Goal: Entertainment & Leisure: Consume media (video, audio)

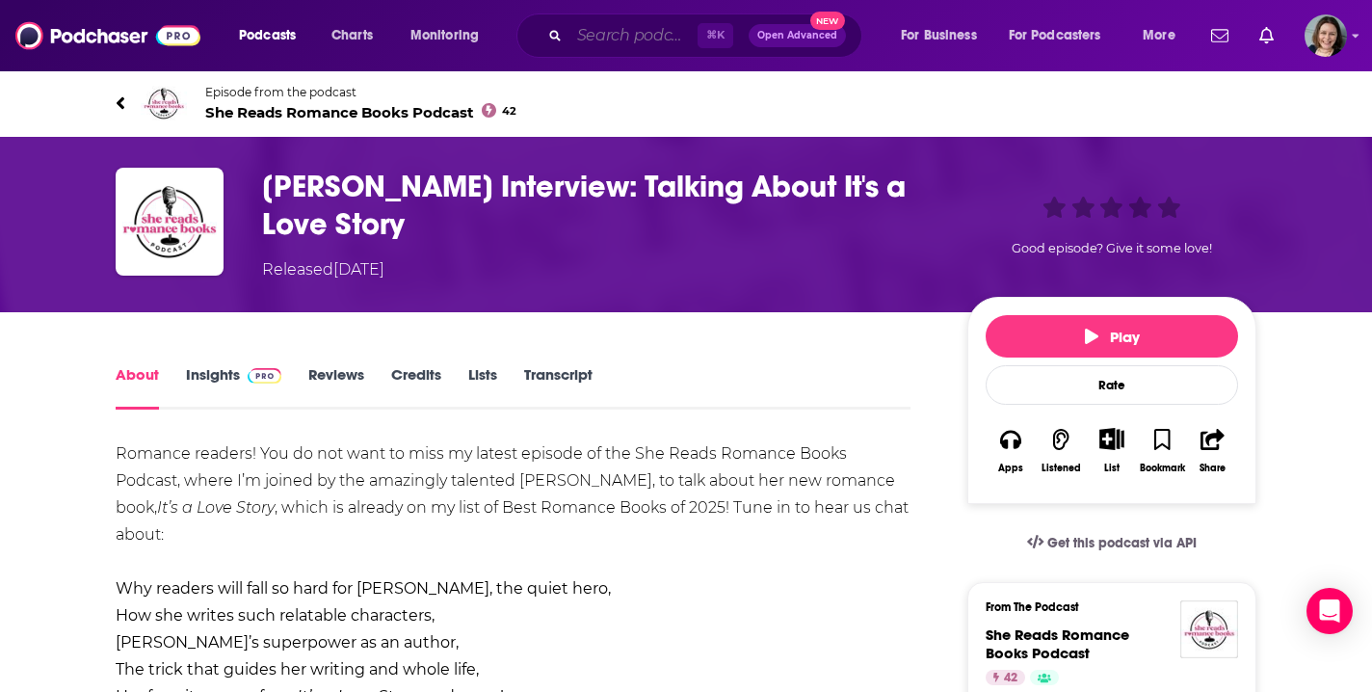
click at [615, 38] on input "Search podcasts, credits, & more..." at bounding box center [634, 35] width 128 height 31
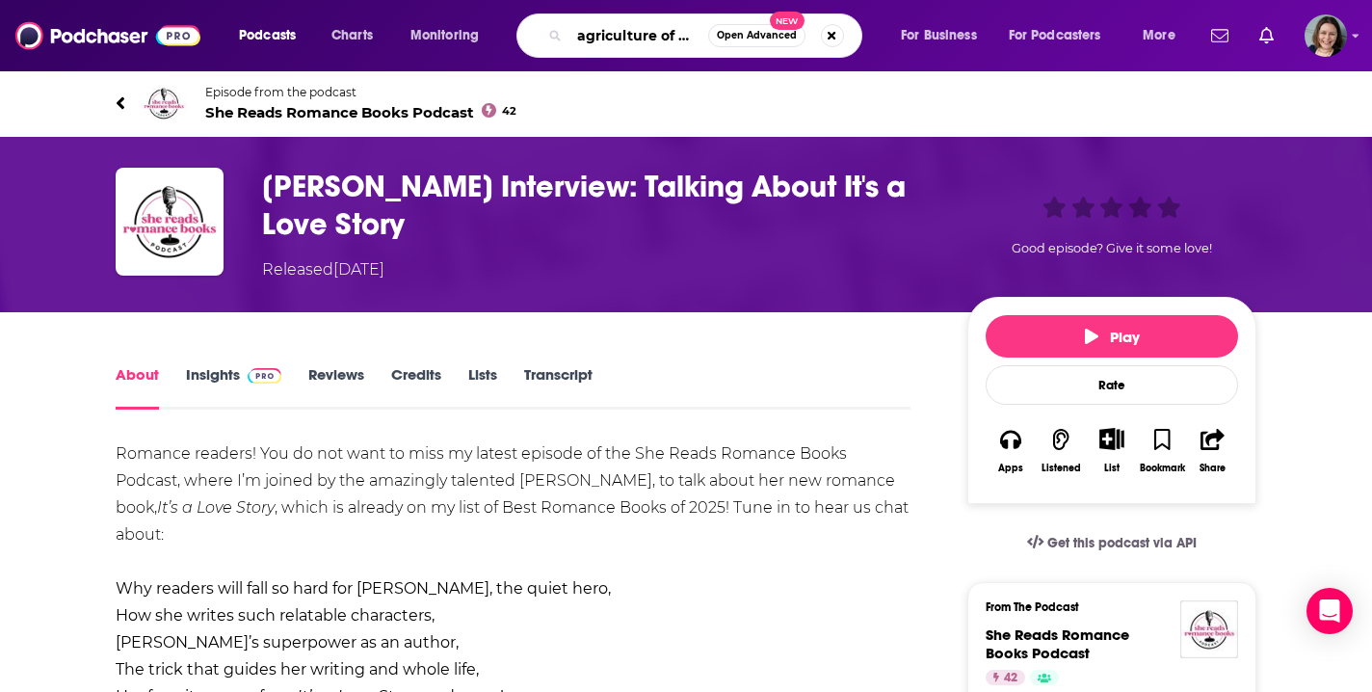
type input "agriculture of america"
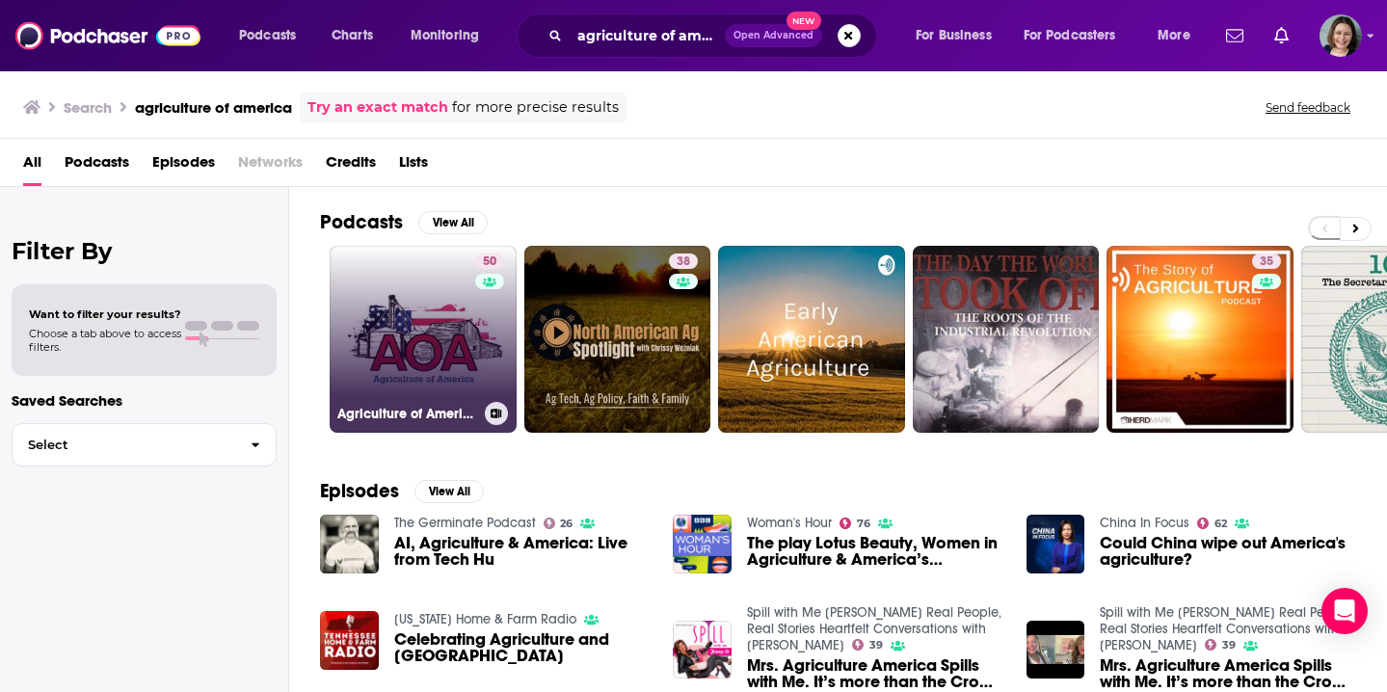
click at [433, 317] on link "50 Agriculture of America" at bounding box center [423, 339] width 187 height 187
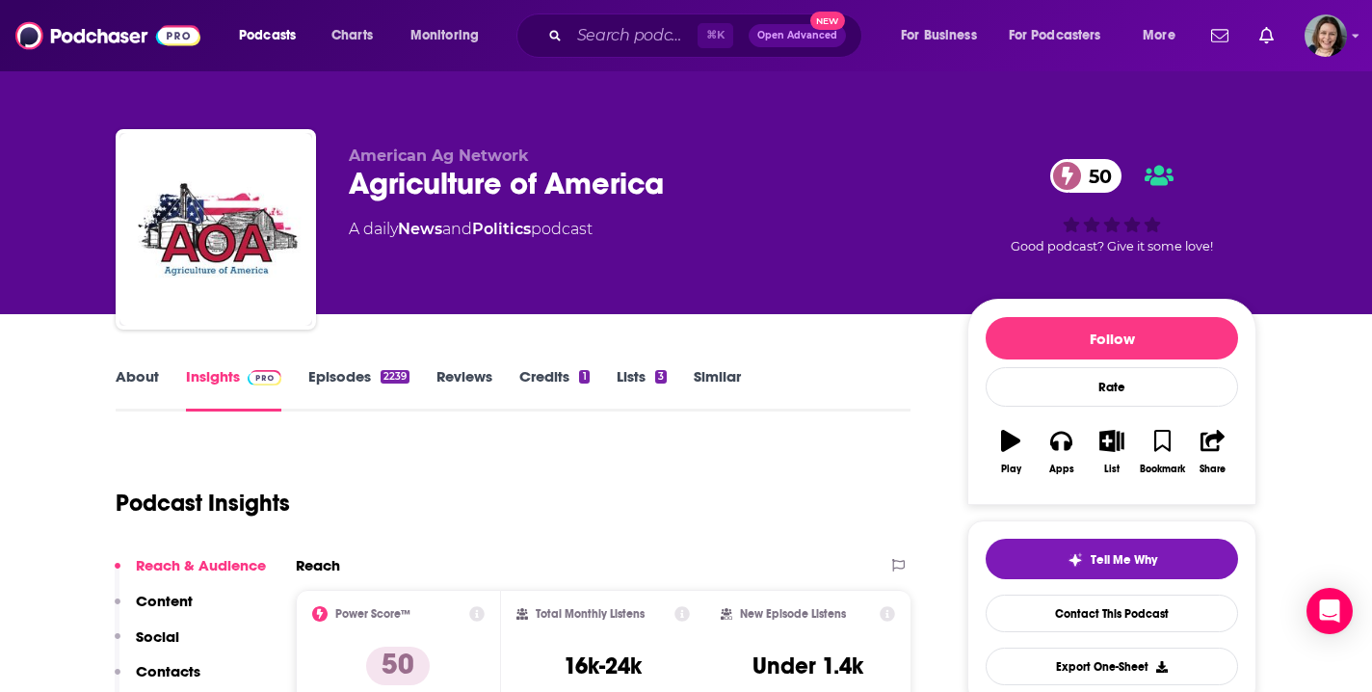
click at [339, 376] on link "Episodes 2239" at bounding box center [358, 389] width 101 height 44
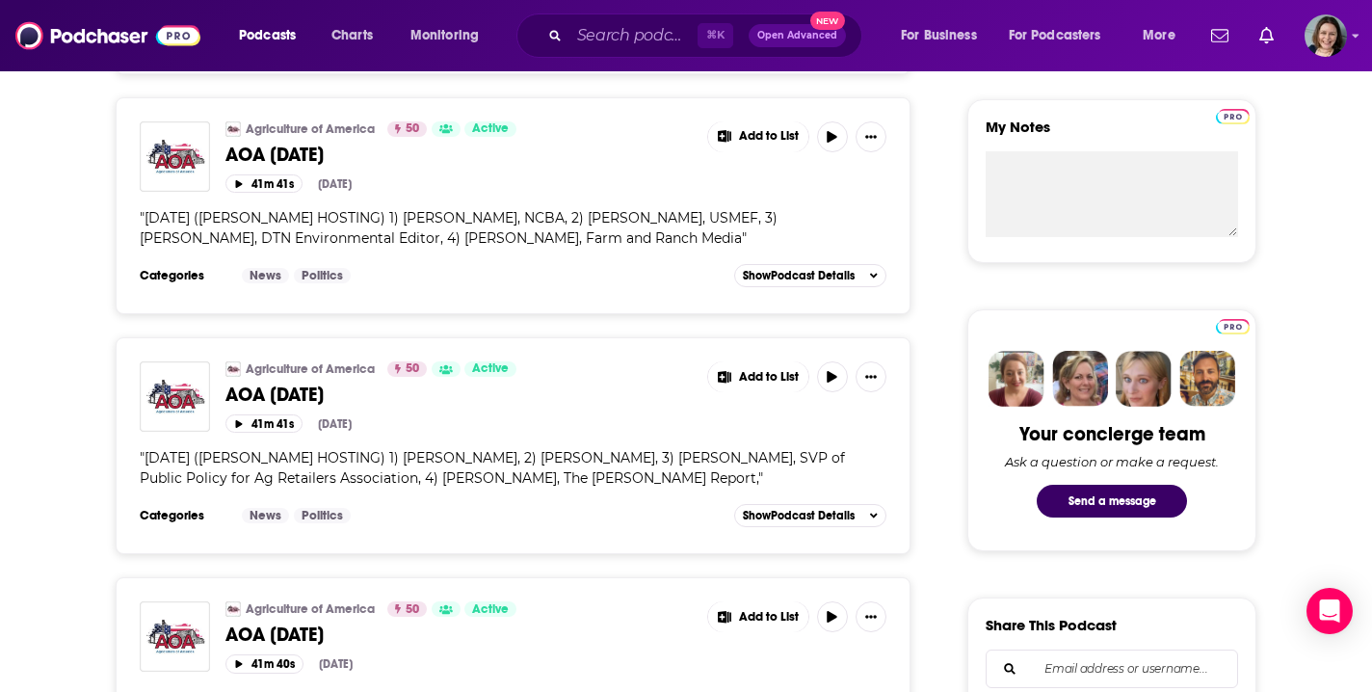
scroll to position [703, 0]
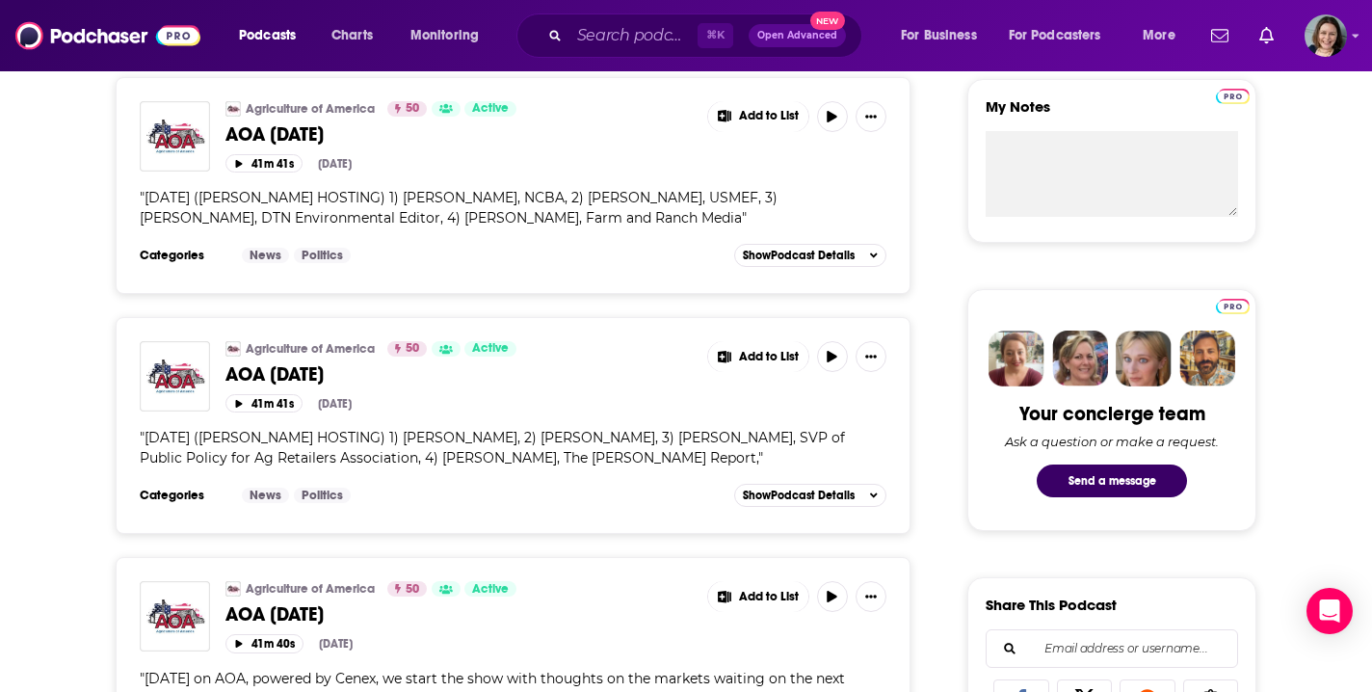
click at [324, 377] on span "AOA [DATE]" at bounding box center [275, 374] width 98 height 24
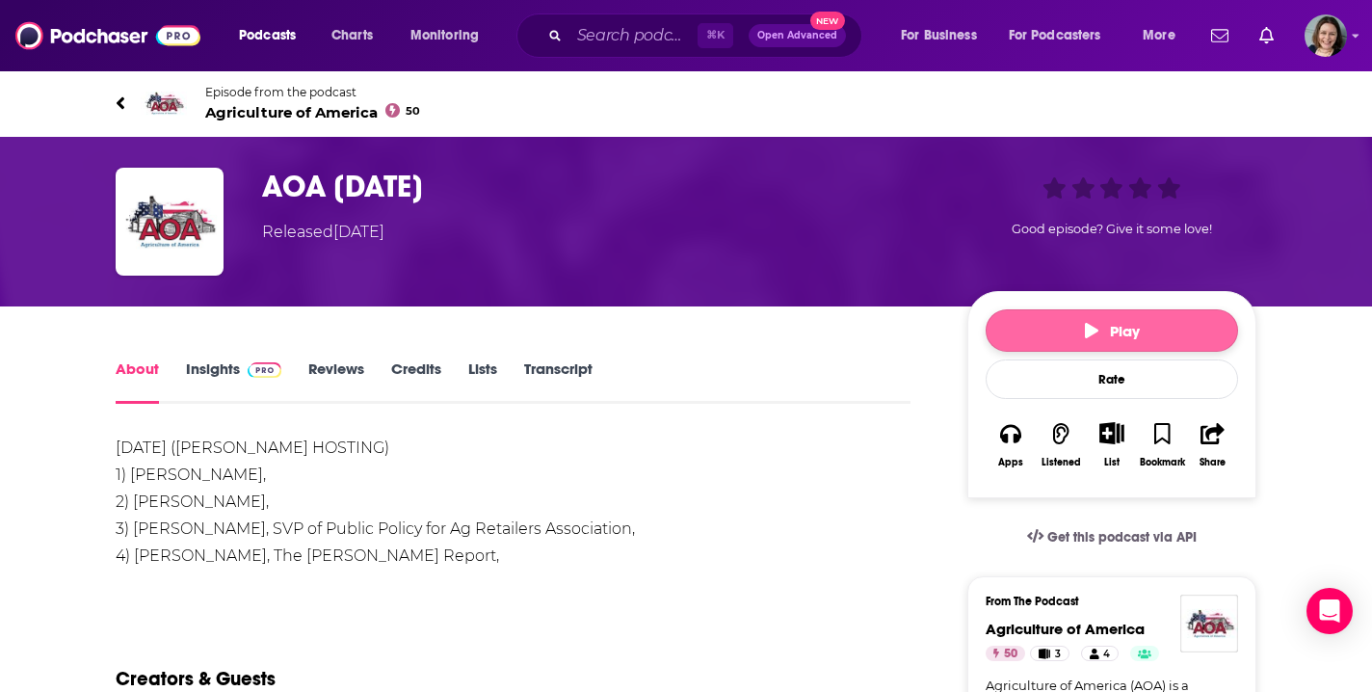
click at [1105, 332] on span "Play" at bounding box center [1112, 331] width 55 height 18
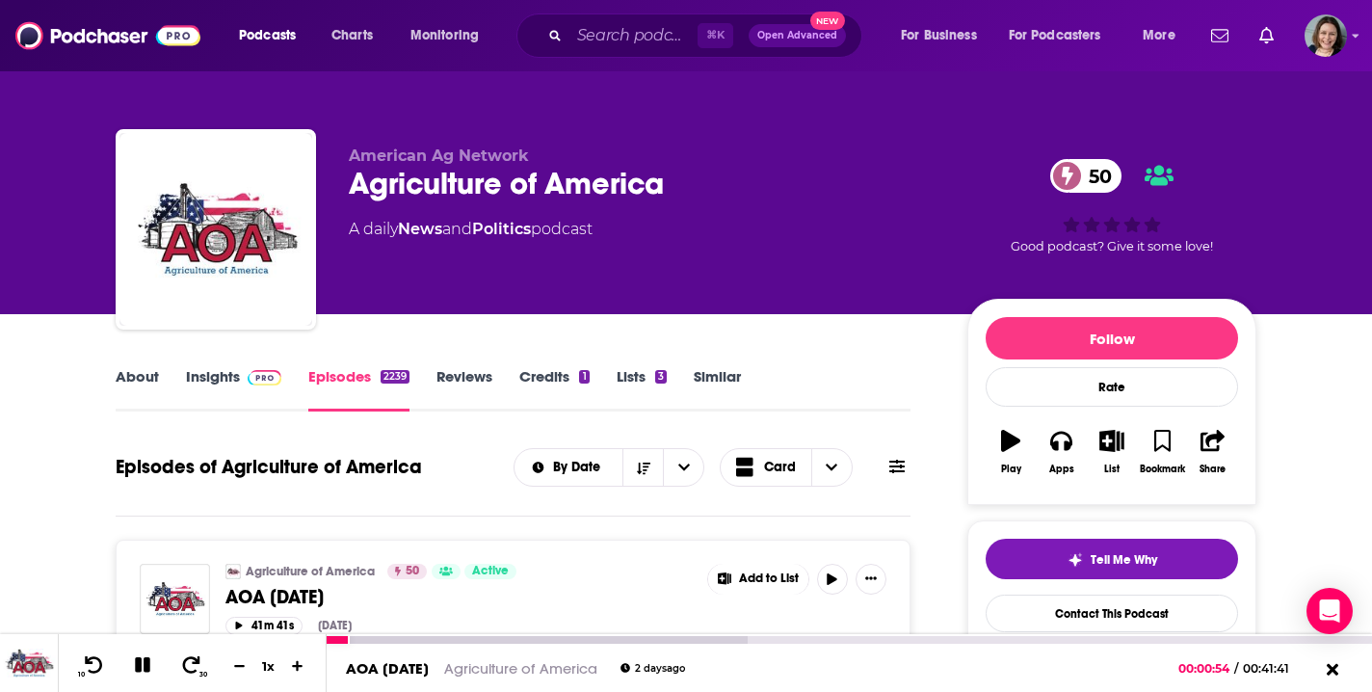
click at [144, 664] on icon at bounding box center [142, 664] width 15 height 15
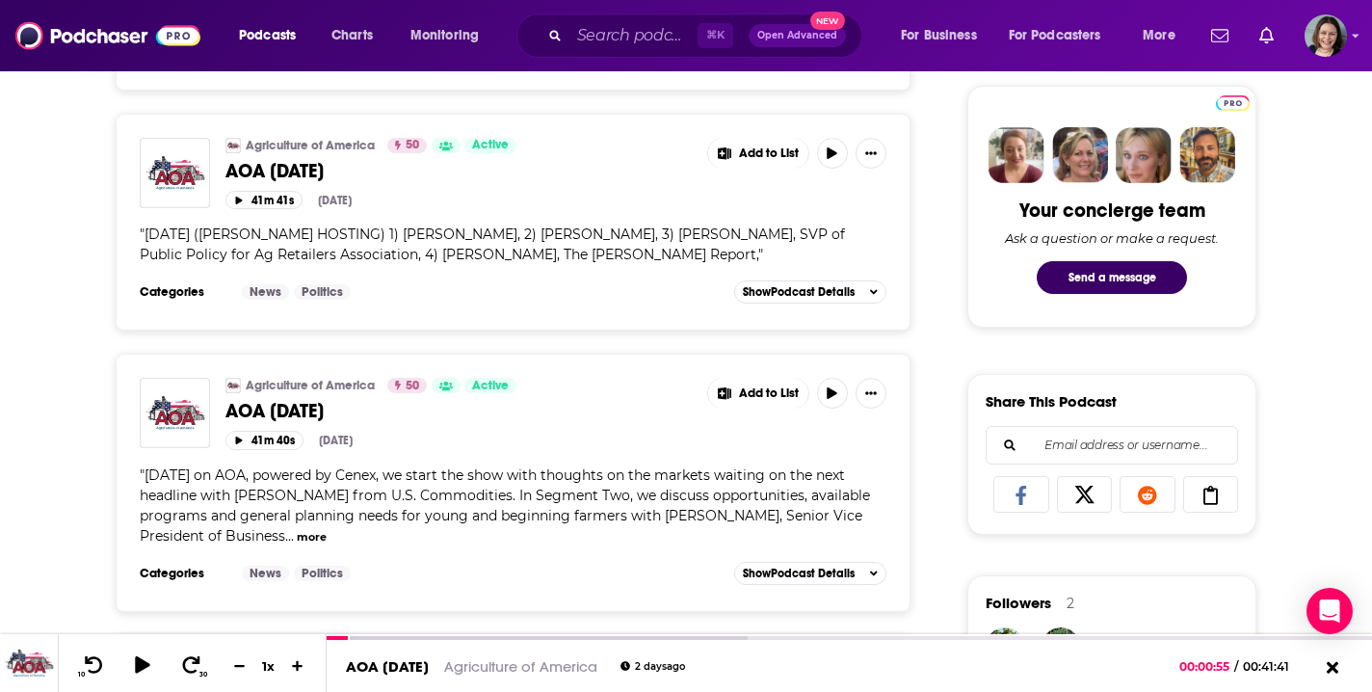
scroll to position [917, 0]
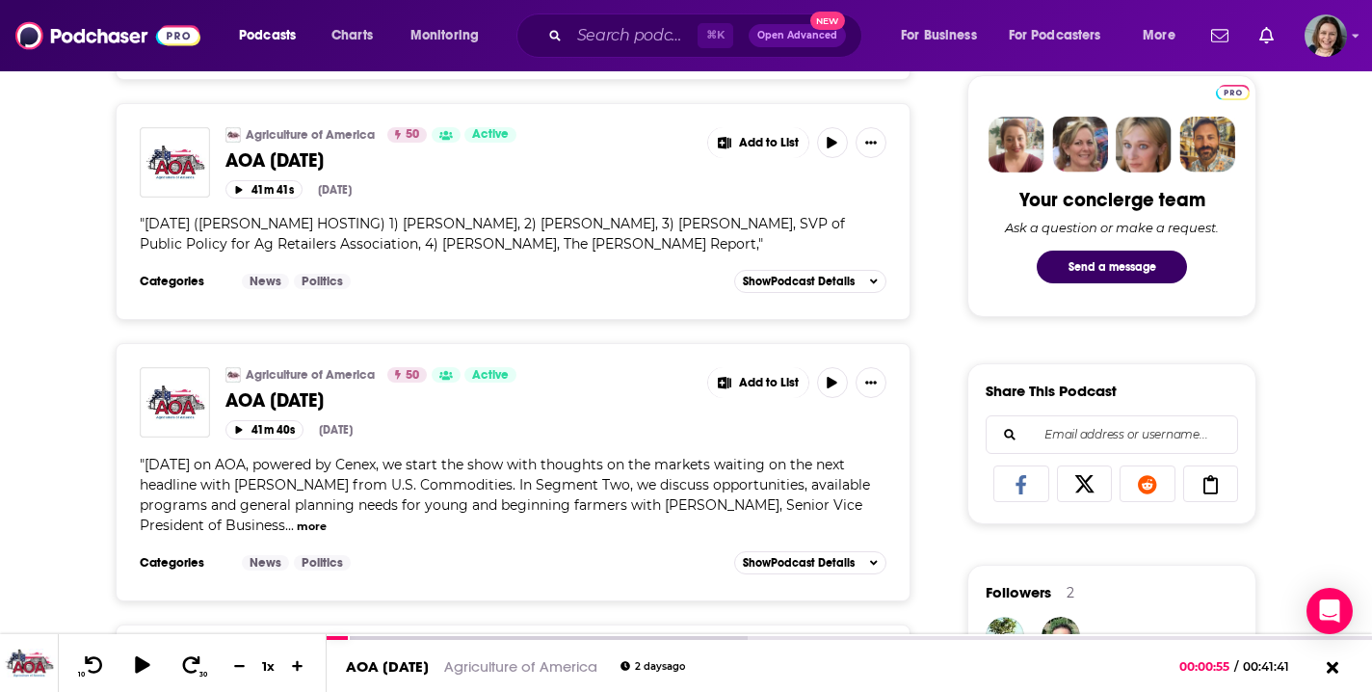
click at [324, 402] on span "AOA [DATE]" at bounding box center [275, 400] width 98 height 24
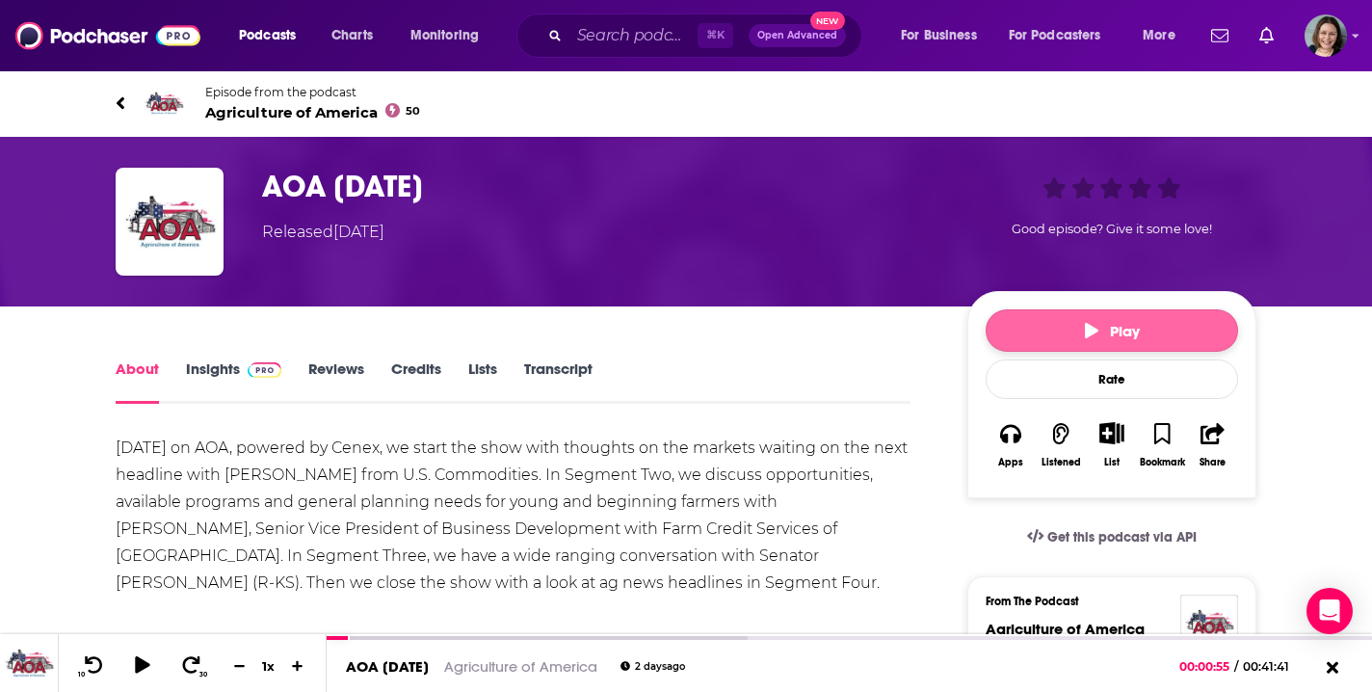
click at [1112, 324] on span "Play" at bounding box center [1112, 331] width 55 height 18
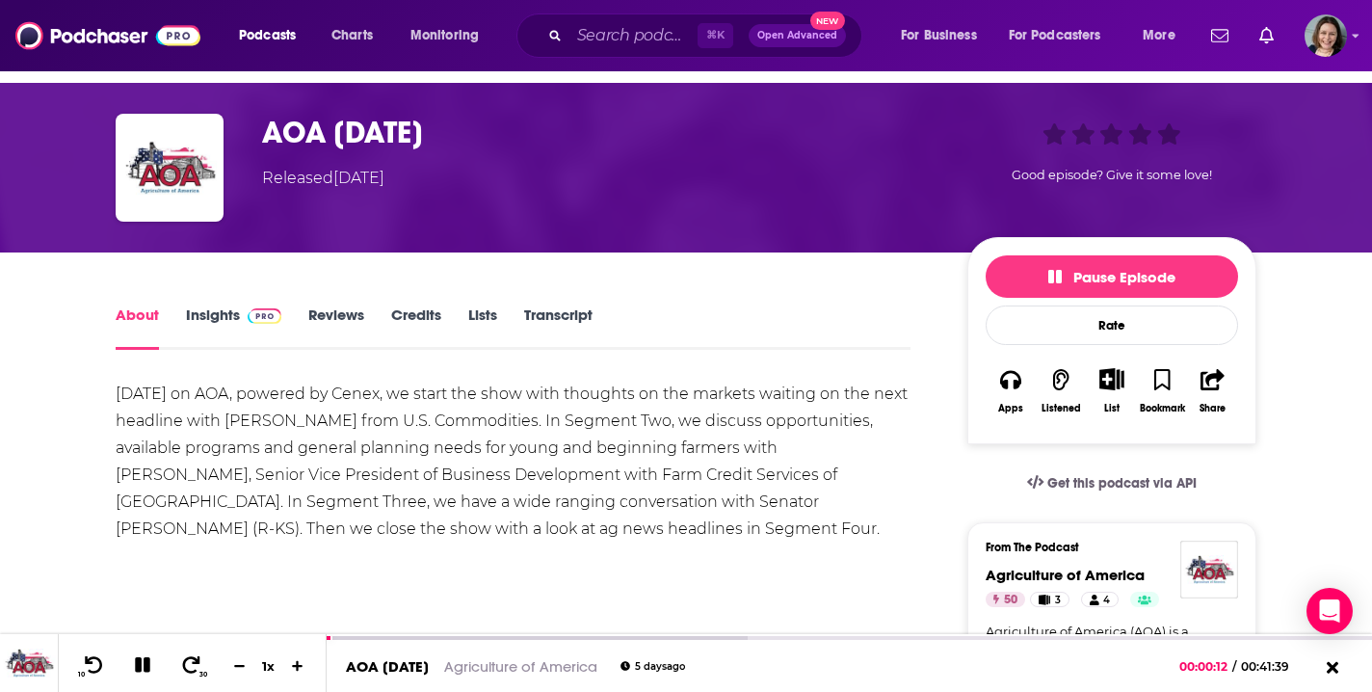
scroll to position [46, 0]
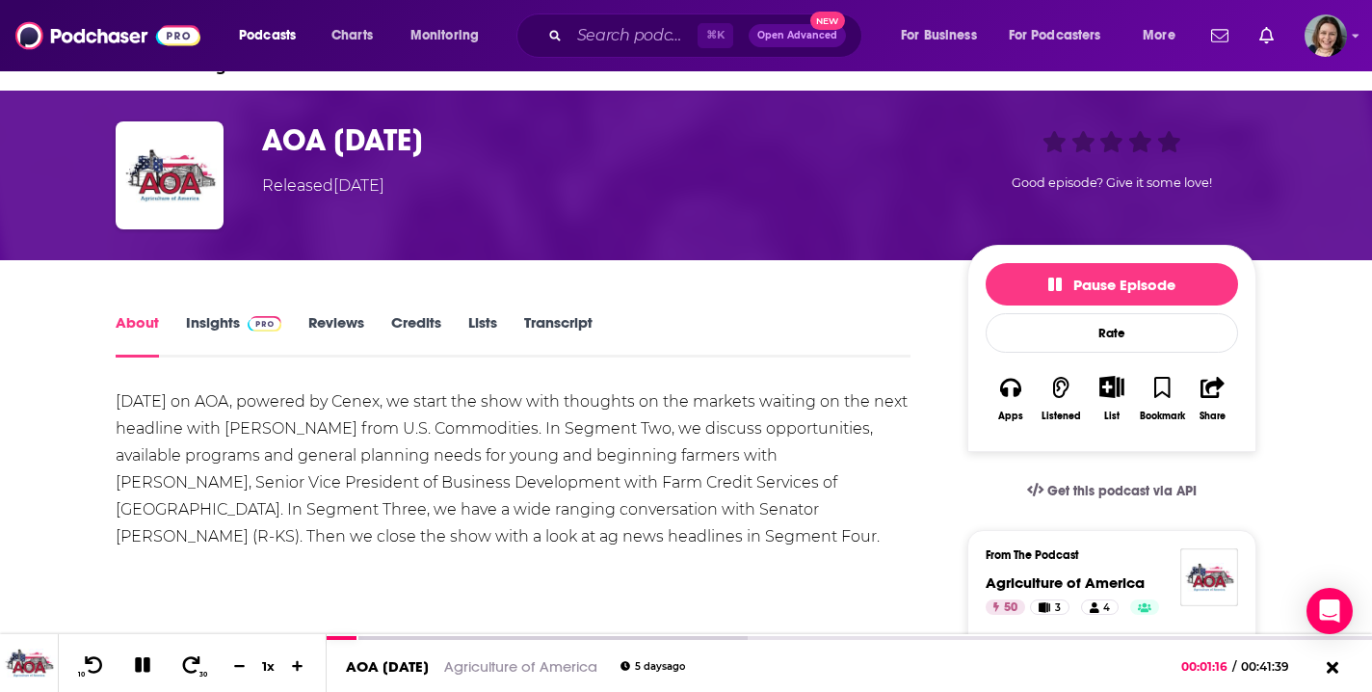
drag, startPoint x: 569, startPoint y: 141, endPoint x: 270, endPoint y: 146, distance: 298.8
click at [270, 146] on h1 "AOA [DATE]" at bounding box center [599, 140] width 675 height 38
copy h1 "AOA [DATE]"
click at [1083, 282] on span "Pause Episode" at bounding box center [1112, 285] width 127 height 18
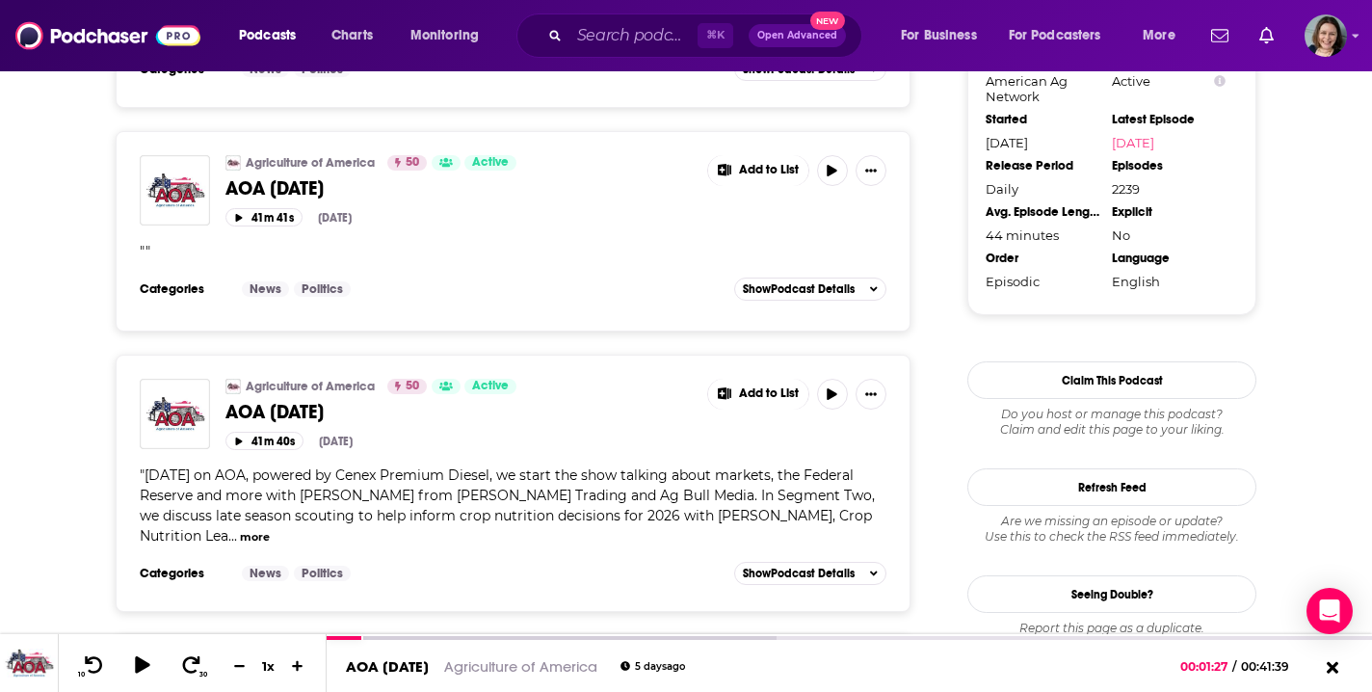
scroll to position [1985, 0]
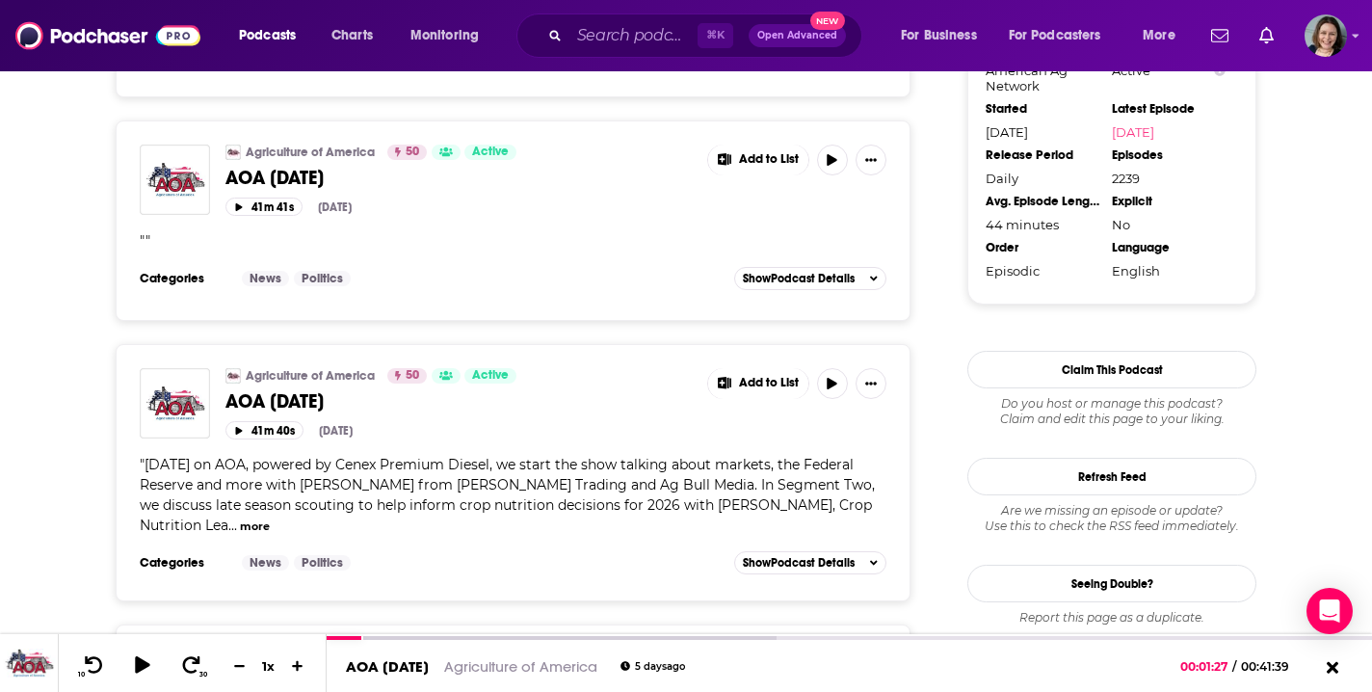
click at [252, 525] on button "more" at bounding box center [255, 526] width 30 height 16
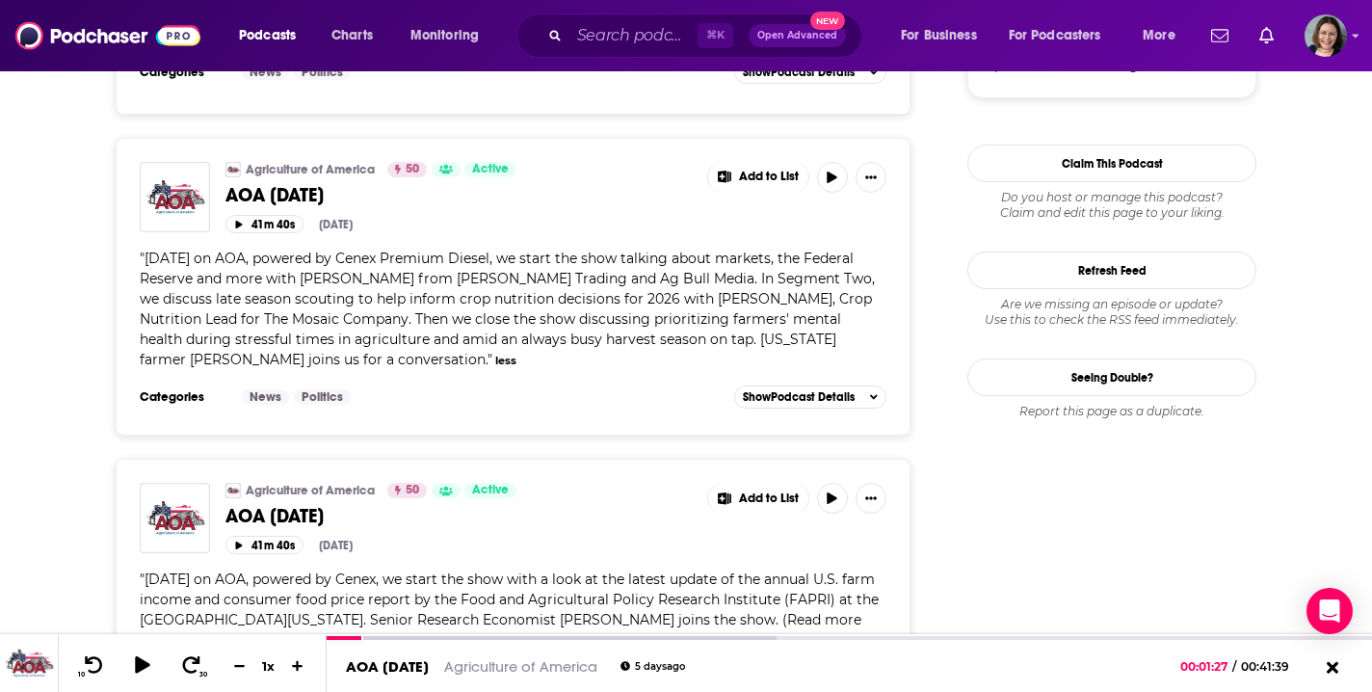
scroll to position [2386, 0]
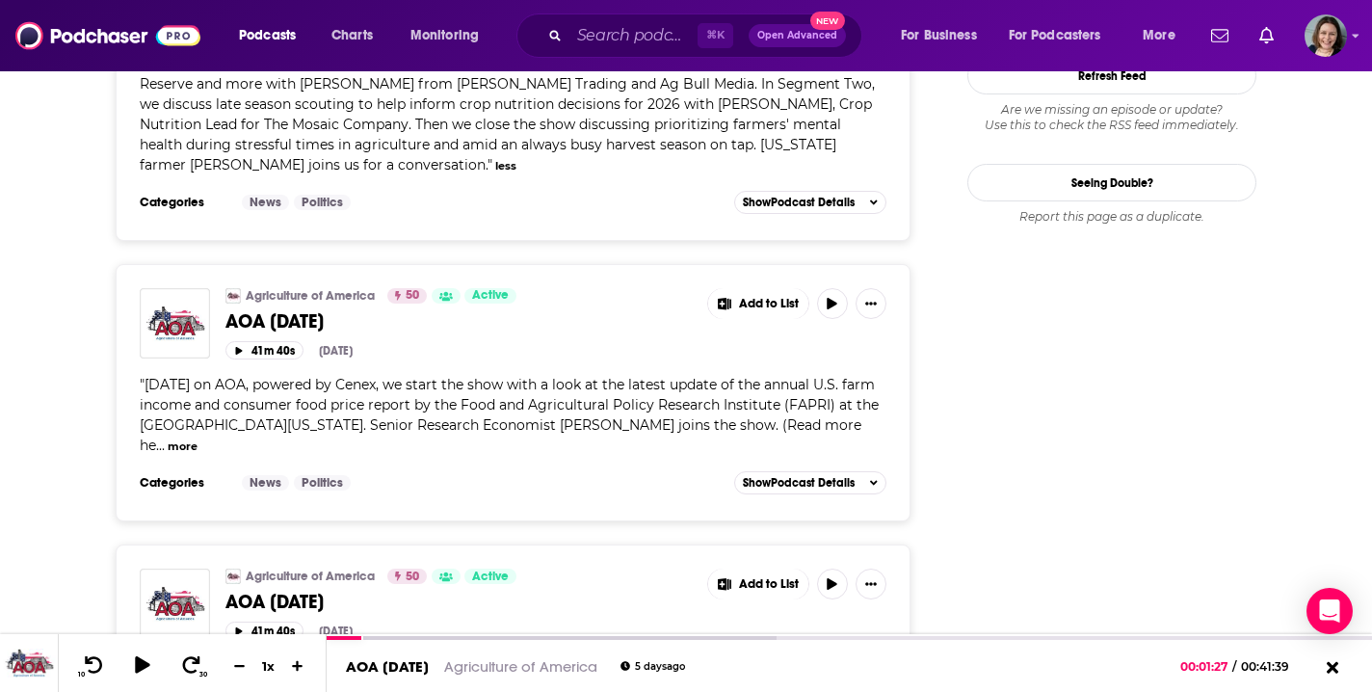
click at [168, 445] on button "more" at bounding box center [183, 446] width 30 height 16
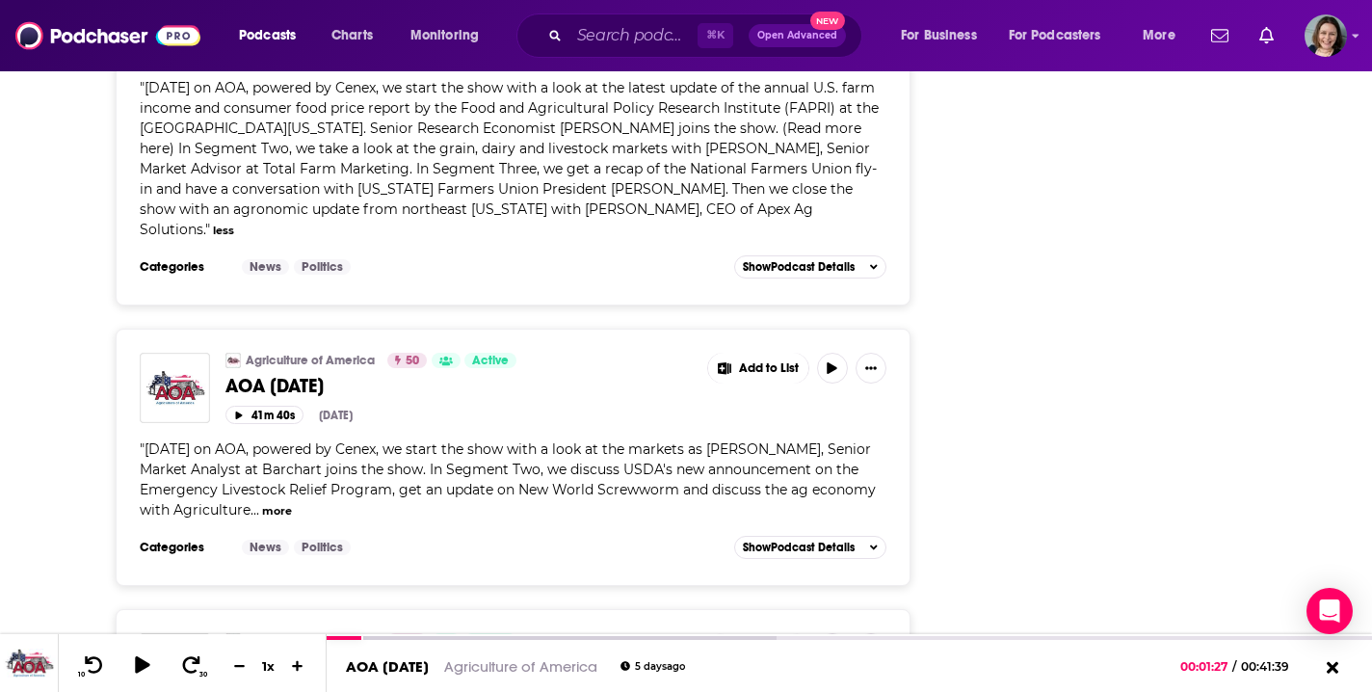
scroll to position [2848, 0]
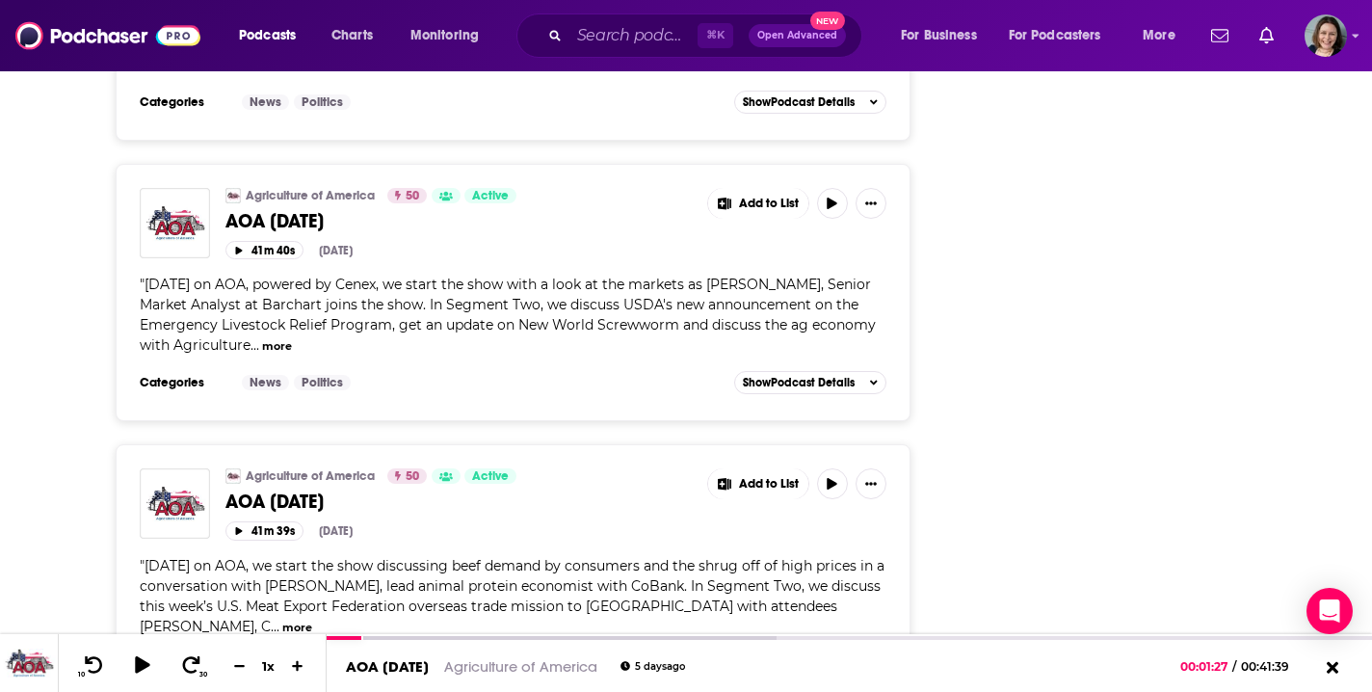
click at [286, 338] on button "more" at bounding box center [277, 346] width 30 height 16
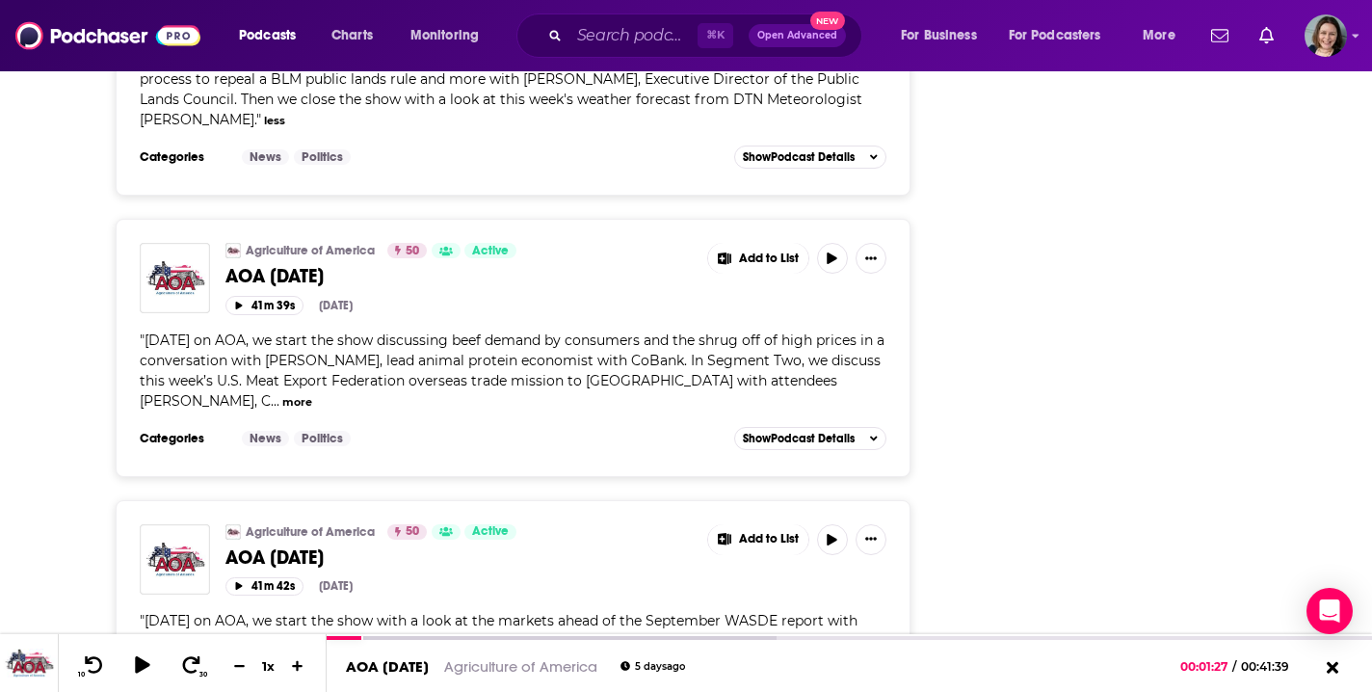
scroll to position [3197, 0]
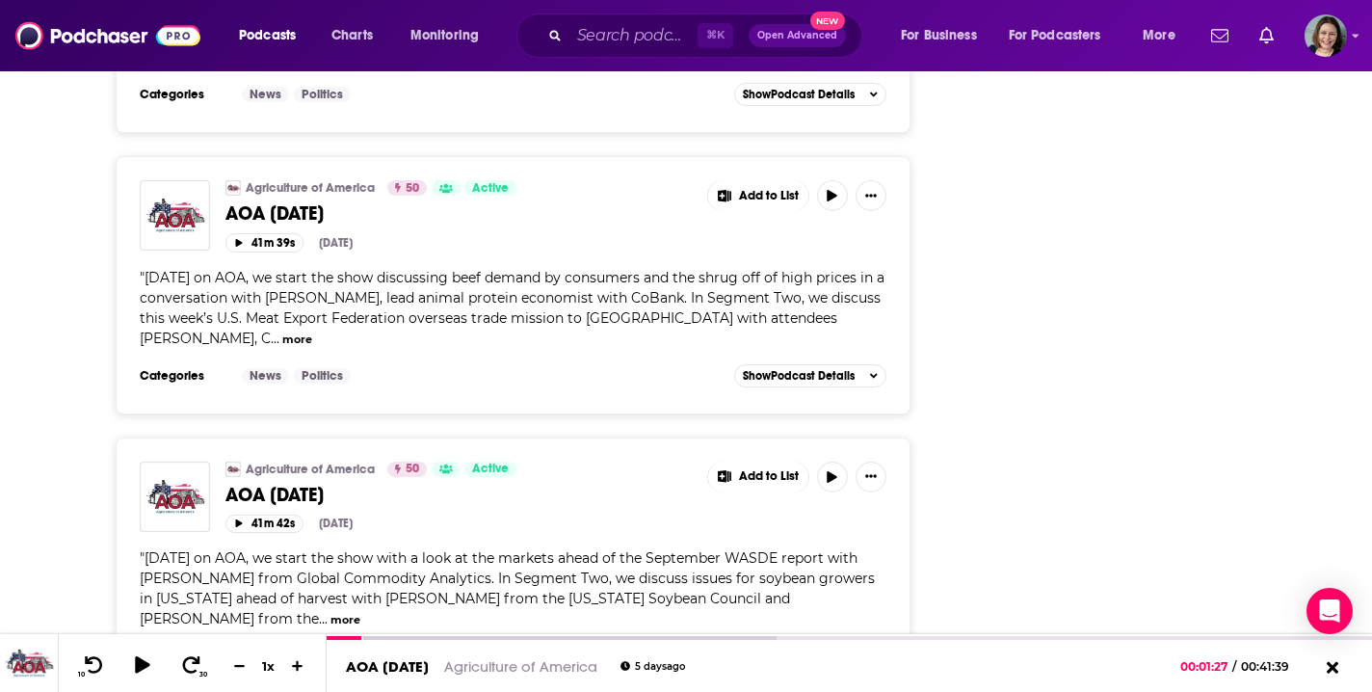
click at [282, 332] on button "more" at bounding box center [297, 340] width 30 height 16
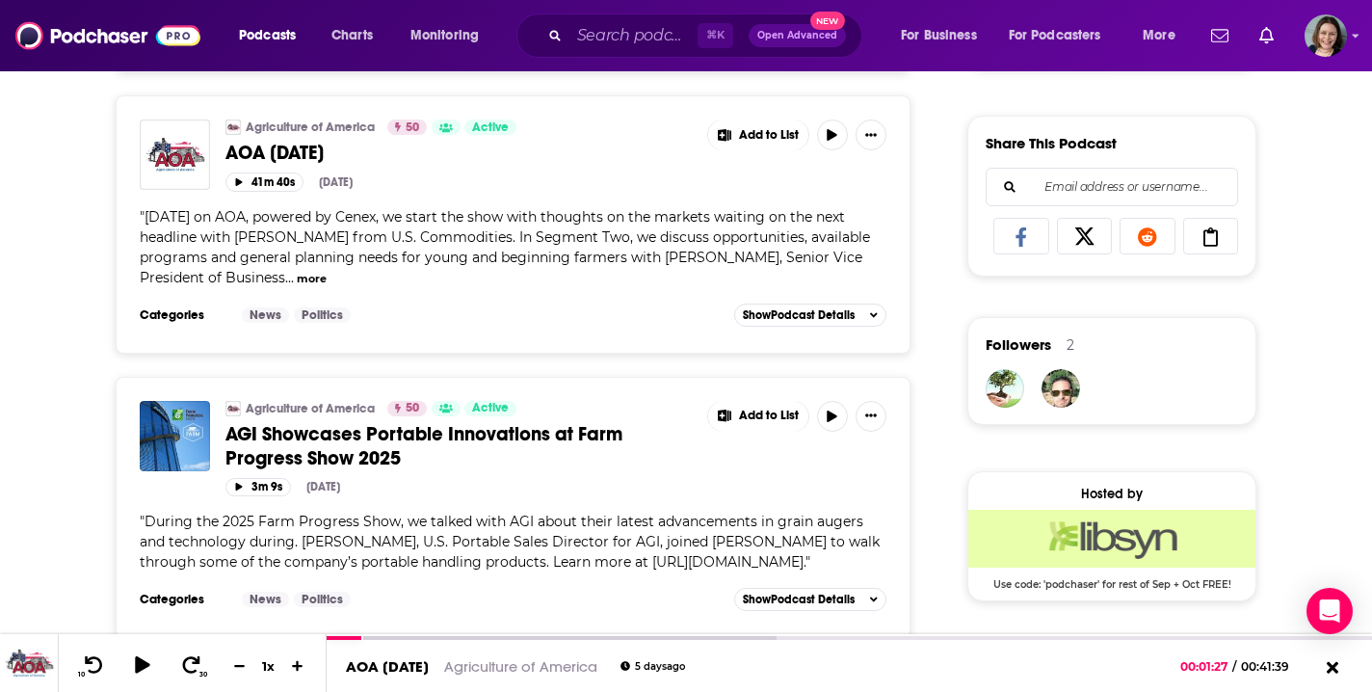
scroll to position [1049, 0]
